Goal: Register for event/course

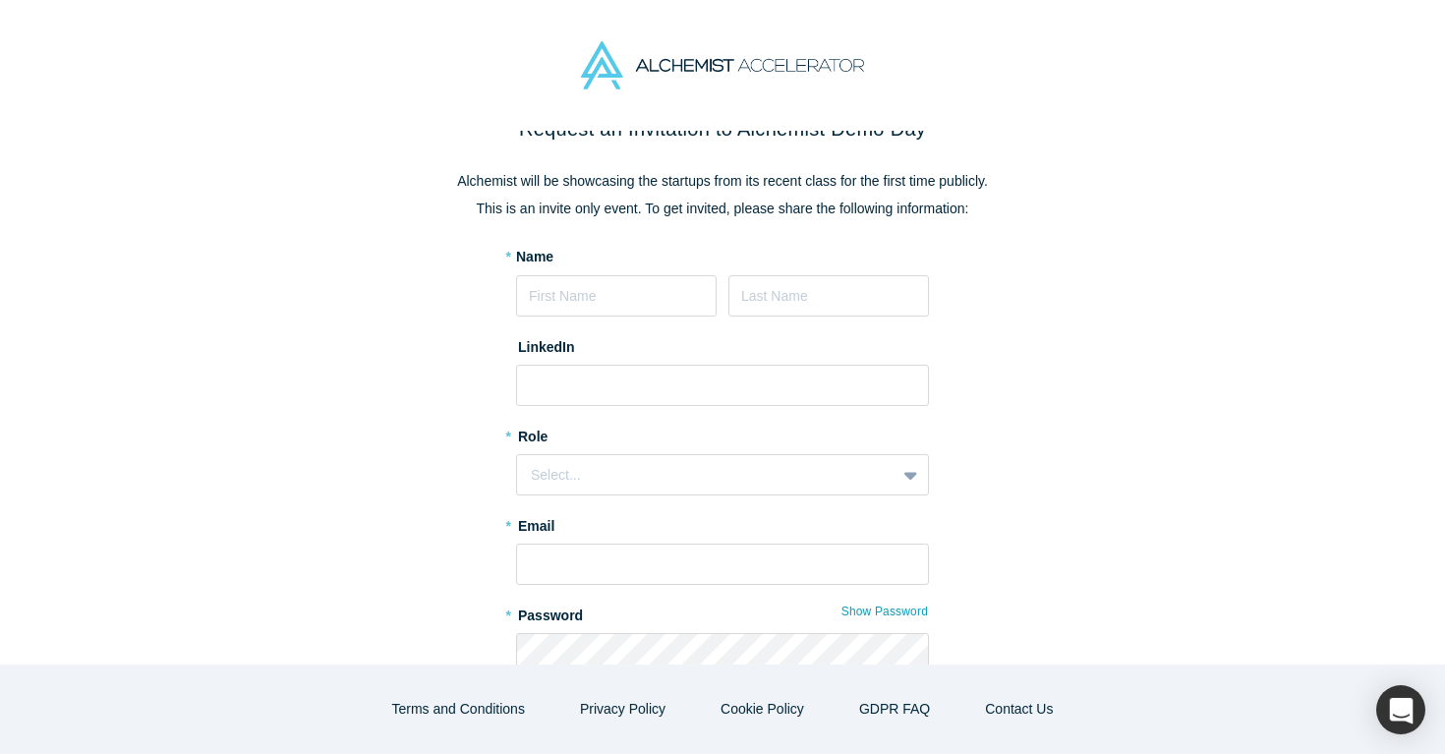
scroll to position [21, 0]
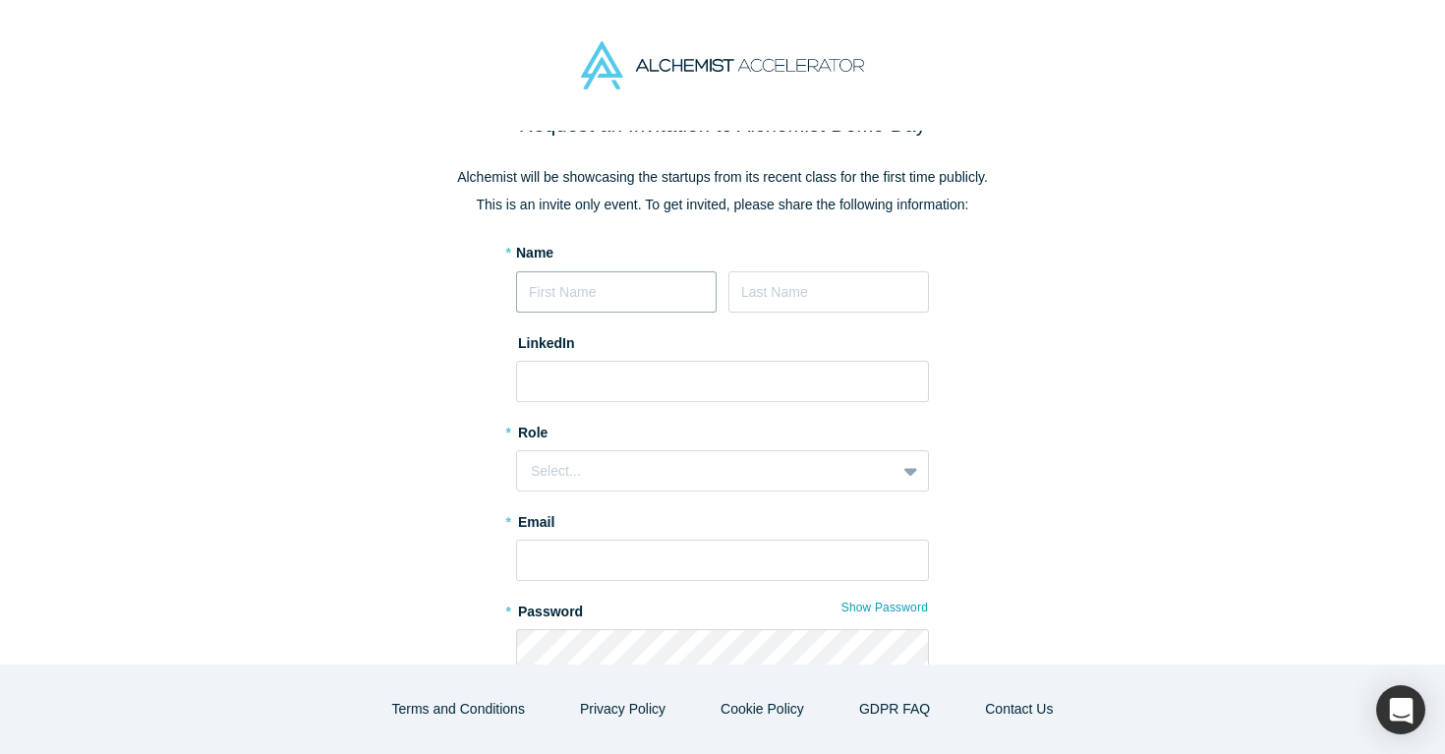
click at [684, 283] on input at bounding box center [616, 291] width 201 height 41
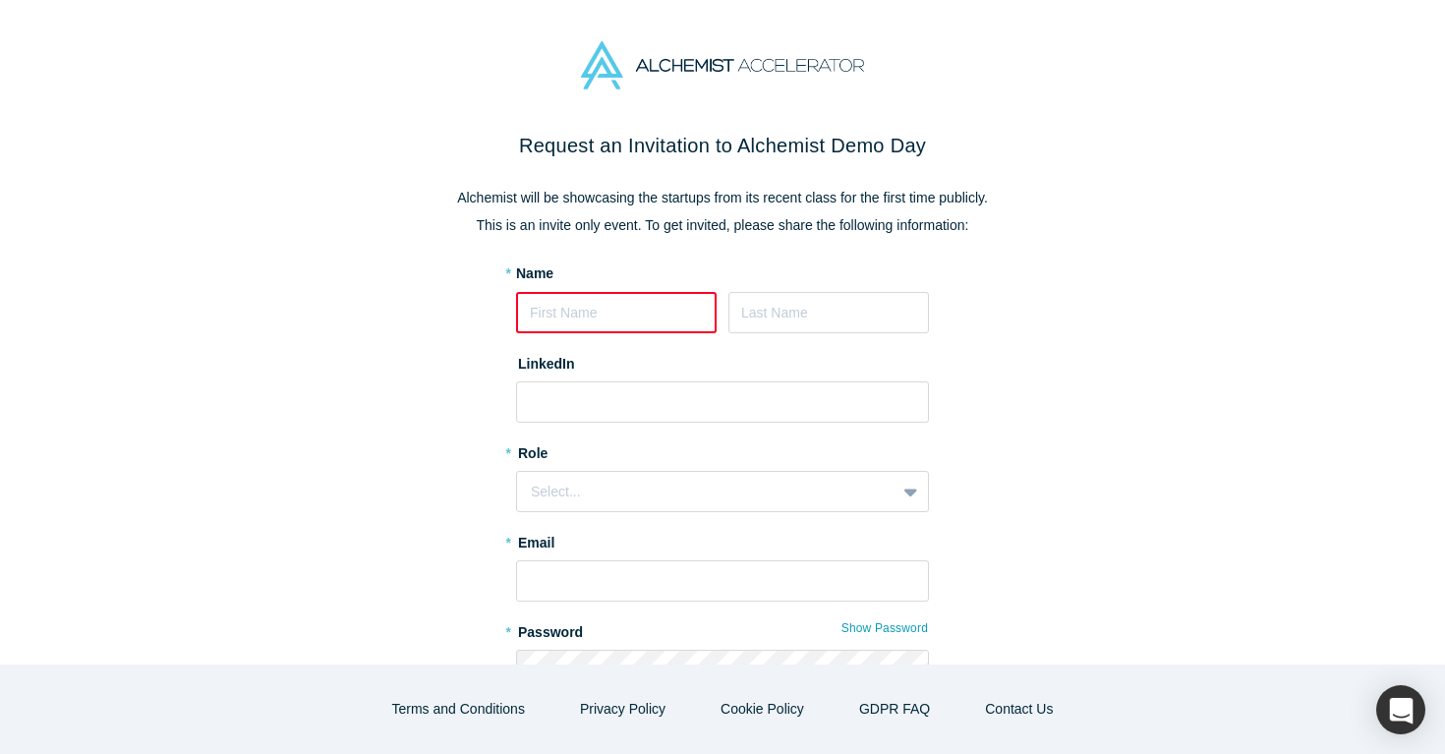
click at [716, 249] on div "Request an Invitation to Alchemist Demo Day Alchemist will be showcasing the st…" at bounding box center [723, 501] width 826 height 740
click at [792, 240] on div "Request an Invitation to Alchemist Demo Day Alchemist will be showcasing the st…" at bounding box center [723, 501] width 826 height 740
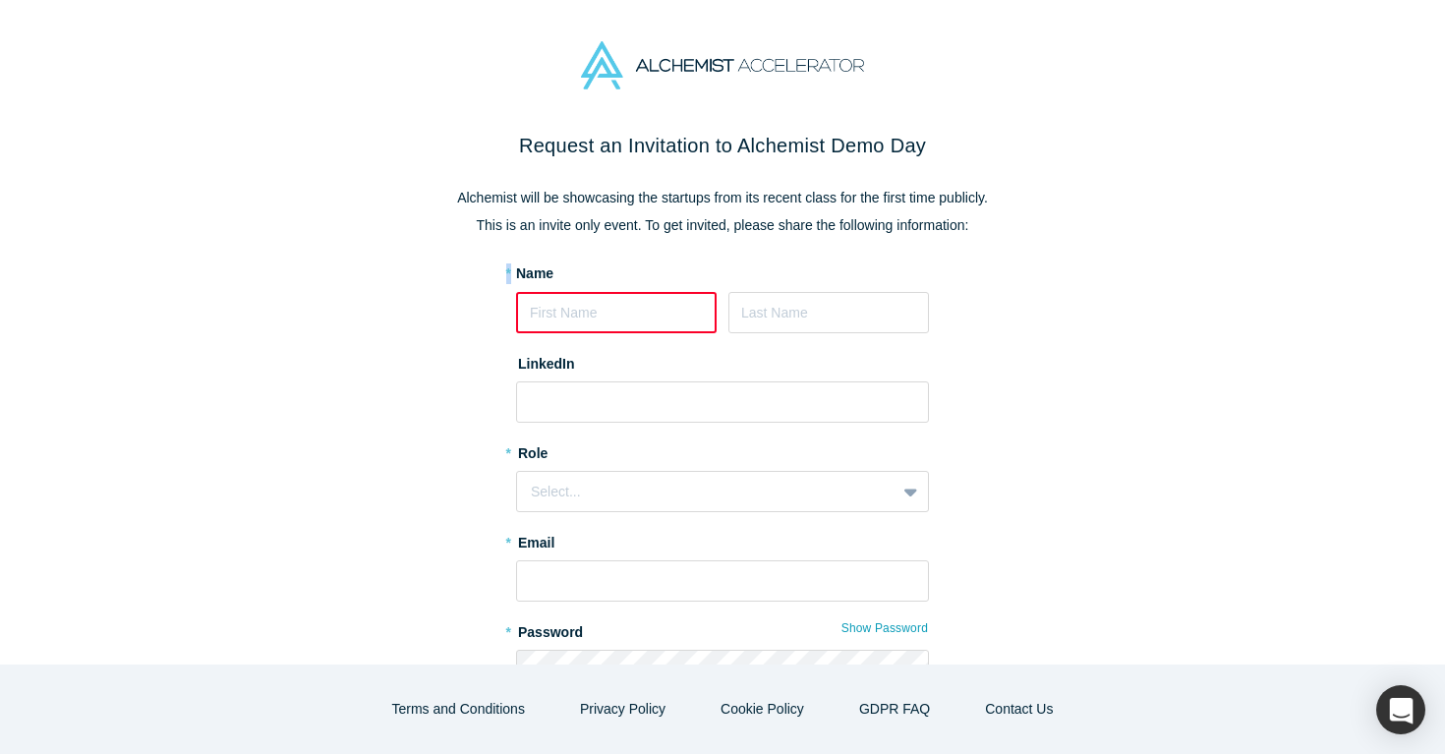
click at [792, 240] on div "Request an Invitation to Alchemist Demo Day Alchemist will be showcasing the st…" at bounding box center [723, 501] width 826 height 740
click at [857, 230] on p "This is an invite only event. To get invited, please share the following inform…" at bounding box center [723, 225] width 826 height 21
click at [591, 326] on input at bounding box center [616, 312] width 201 height 41
type input "Neha"
click at [775, 311] on input at bounding box center [829, 312] width 201 height 41
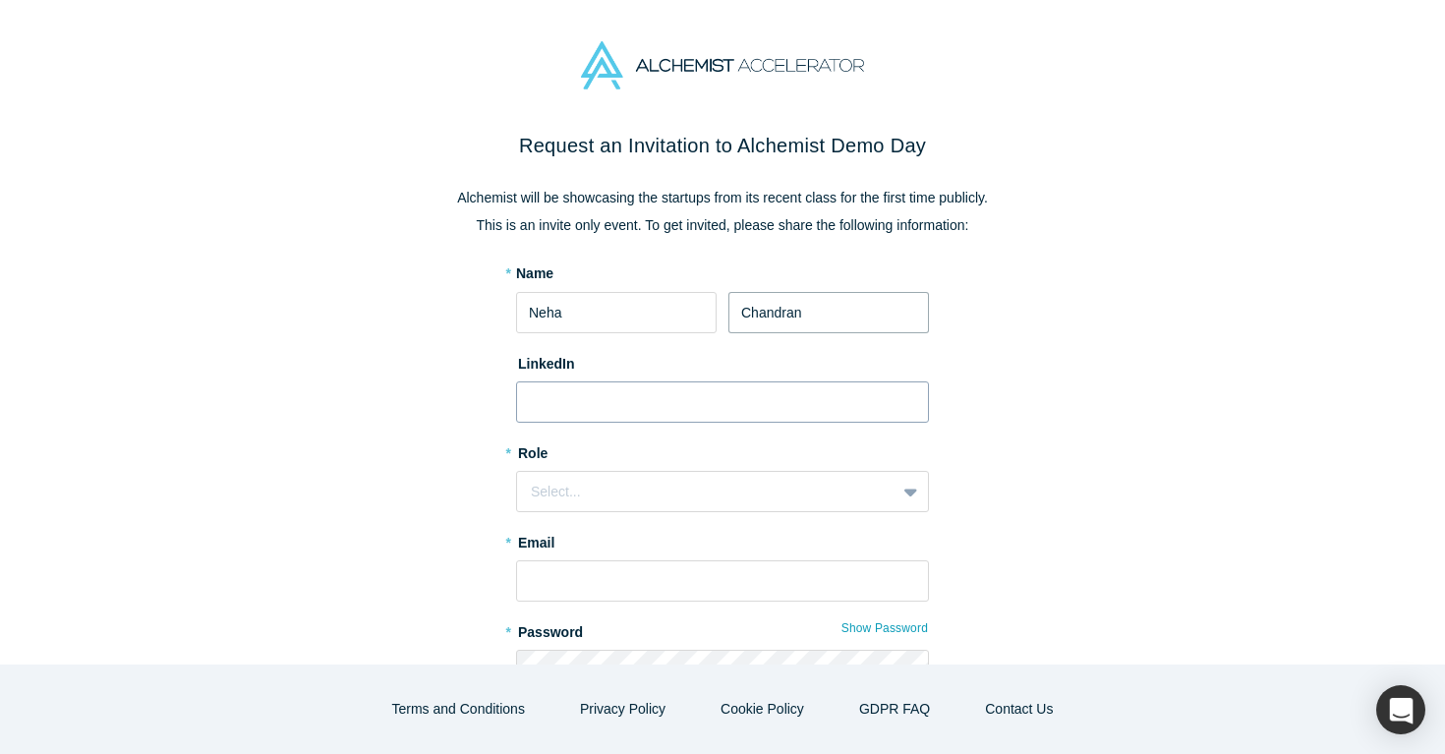
type input "Chandran"
click at [616, 396] on input at bounding box center [722, 402] width 413 height 41
click at [621, 492] on div "Select..." at bounding box center [706, 492] width 351 height 21
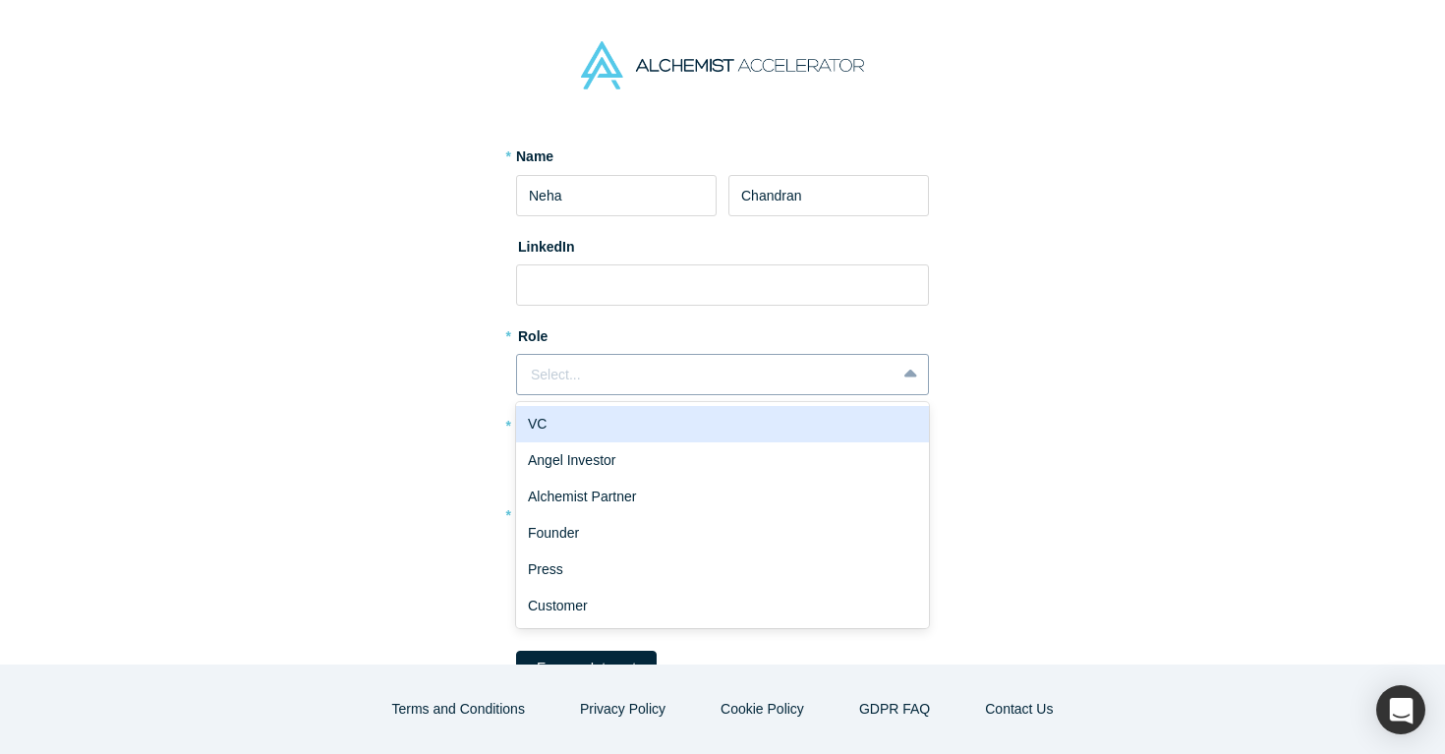
scroll to position [161, 0]
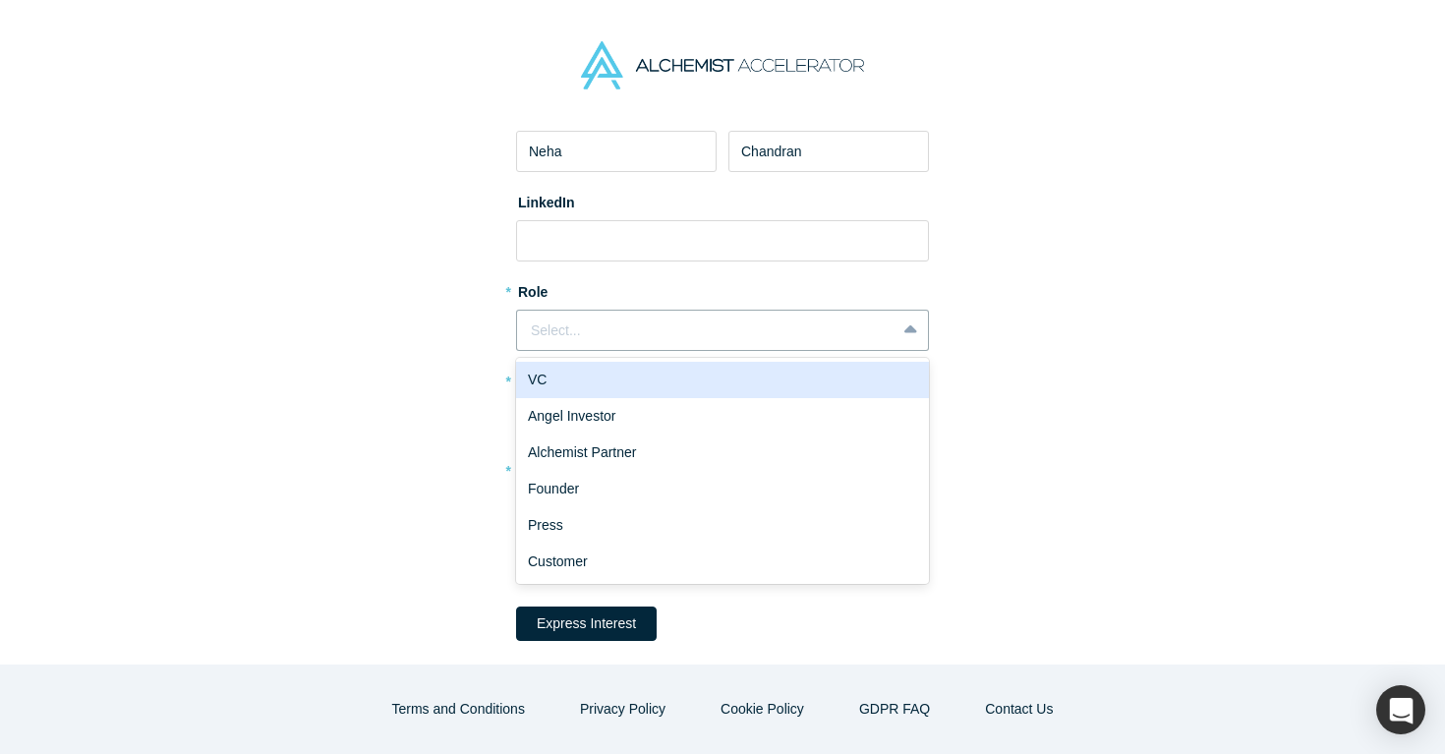
click at [1007, 271] on div "Request an Invitation to Alchemist Demo Day Alchemist will be showcasing the st…" at bounding box center [723, 340] width 826 height 740
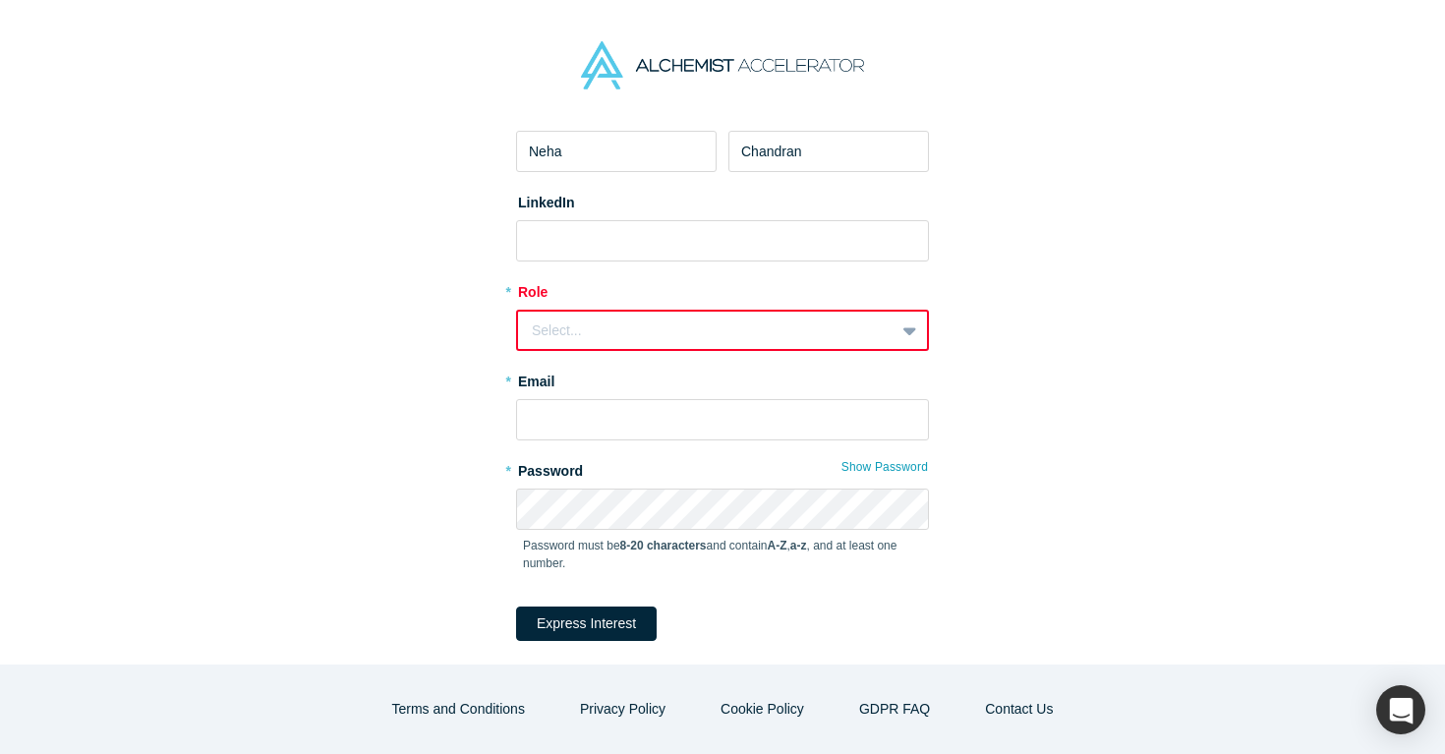
click at [847, 310] on div "Select..." at bounding box center [722, 330] width 413 height 41
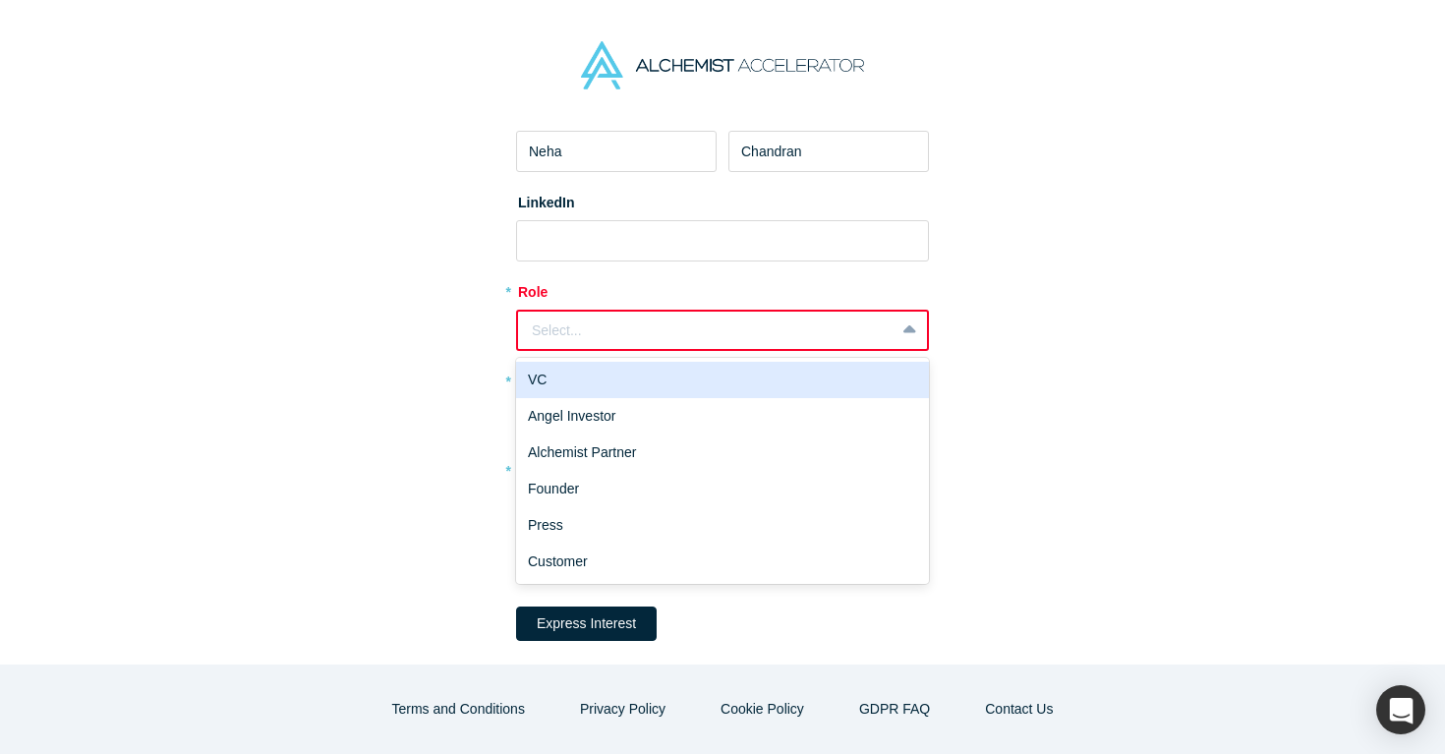
click at [968, 289] on div "Request an Invitation to Alchemist Demo Day Alchemist will be showcasing the st…" at bounding box center [723, 340] width 826 height 740
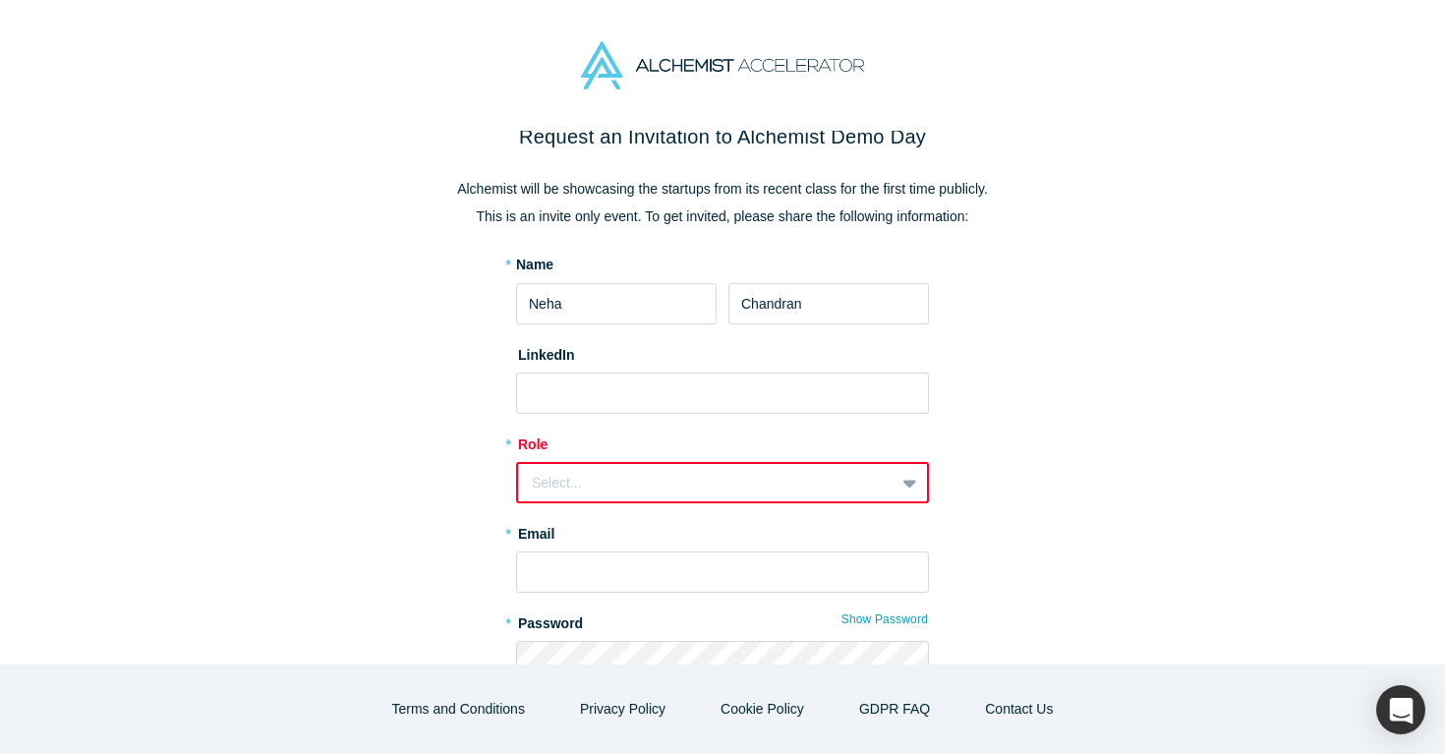
scroll to position [0, 0]
